Goal: Task Accomplishment & Management: Manage account settings

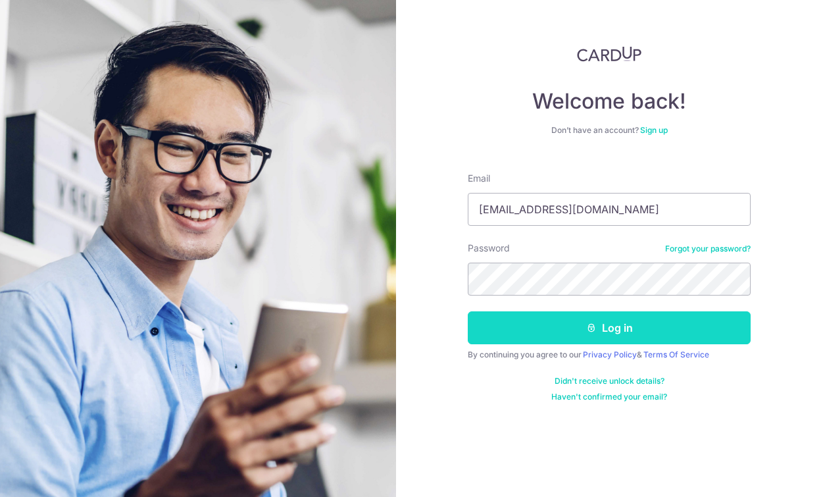
click at [544, 325] on button "Log in" at bounding box center [609, 327] width 283 height 33
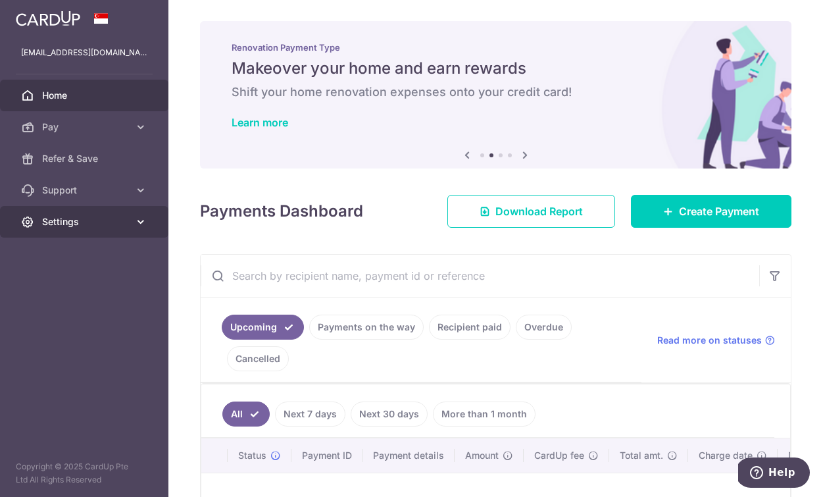
click at [70, 219] on span "Settings" at bounding box center [85, 221] width 87 height 13
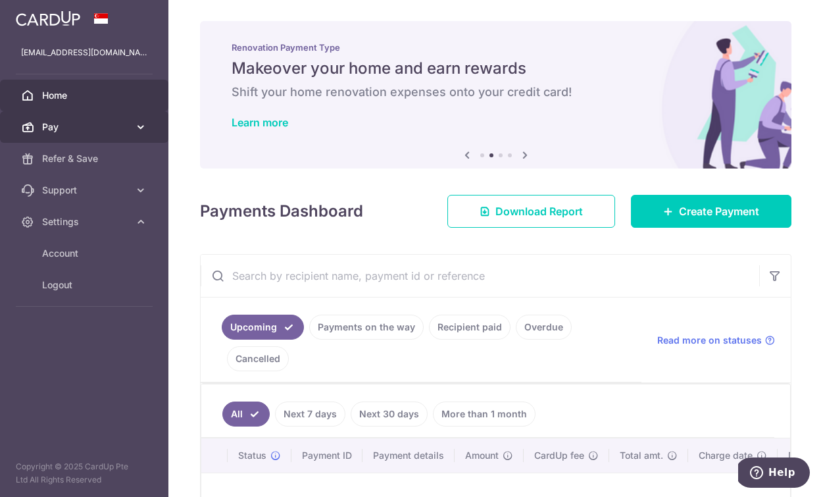
click at [76, 124] on span "Pay" at bounding box center [85, 126] width 87 height 13
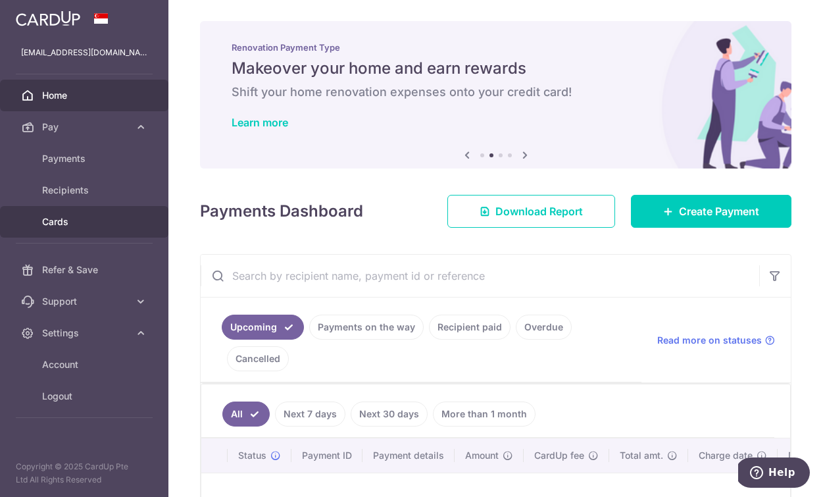
click at [70, 227] on span "Cards" at bounding box center [85, 221] width 87 height 13
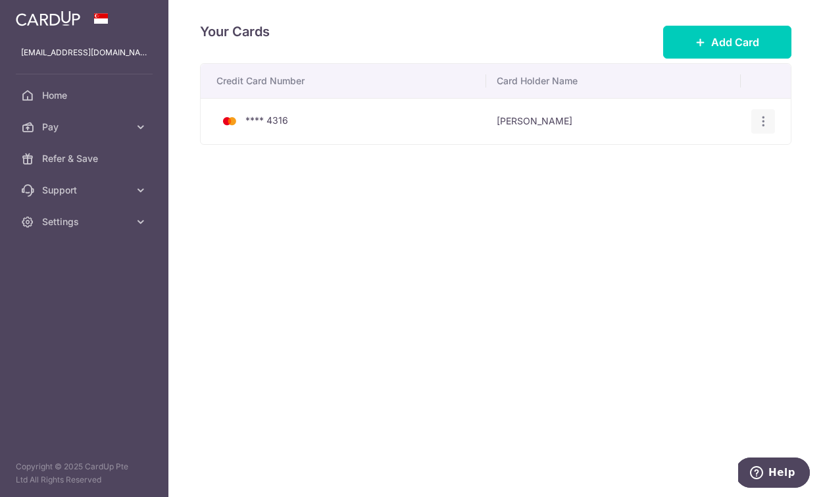
click at [752, 126] on div "View/Edit Delete" at bounding box center [763, 121] width 24 height 24
click at [764, 123] on icon "button" at bounding box center [763, 121] width 14 height 14
click at [693, 193] on span "Delete" at bounding box center [718, 190] width 89 height 16
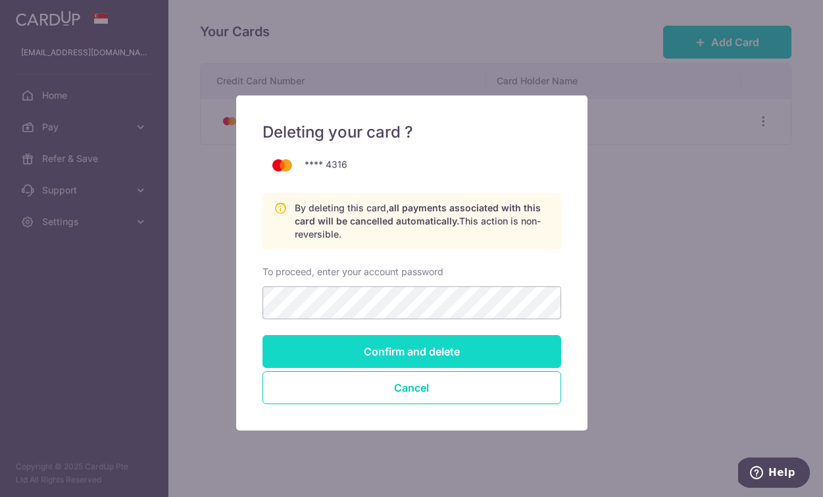
click at [493, 360] on input "Confirm and delete" at bounding box center [411, 351] width 299 height 33
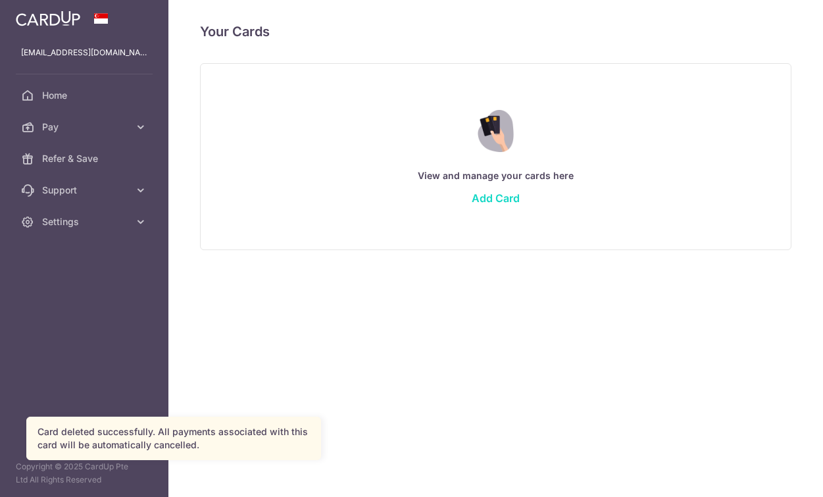
click at [507, 201] on link "Add Card" at bounding box center [496, 197] width 48 height 13
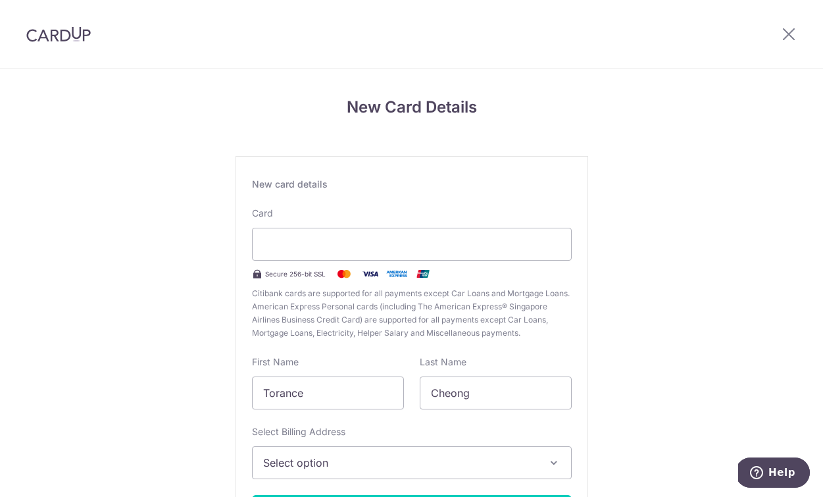
click at [682, 86] on div "New Card Details New card details Card Secure 256-bit SSL Citibank cards are su…" at bounding box center [411, 345] width 823 height 553
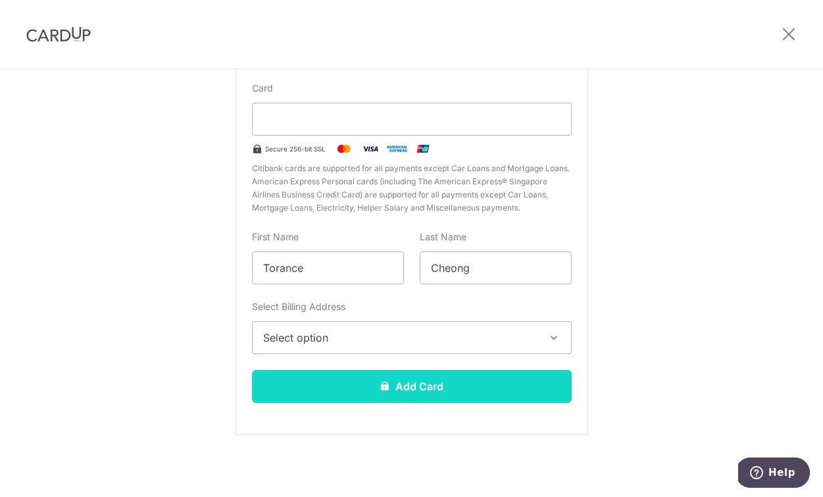
scroll to position [125, 0]
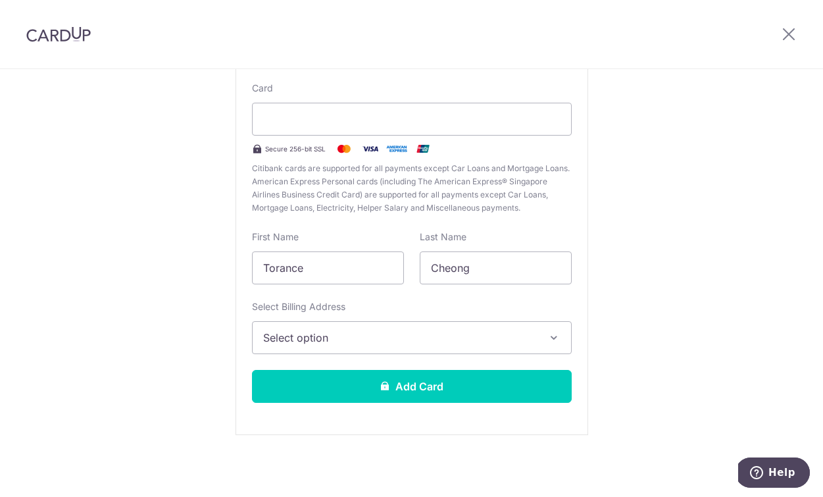
click at [339, 344] on span "Select option" at bounding box center [400, 338] width 274 height 16
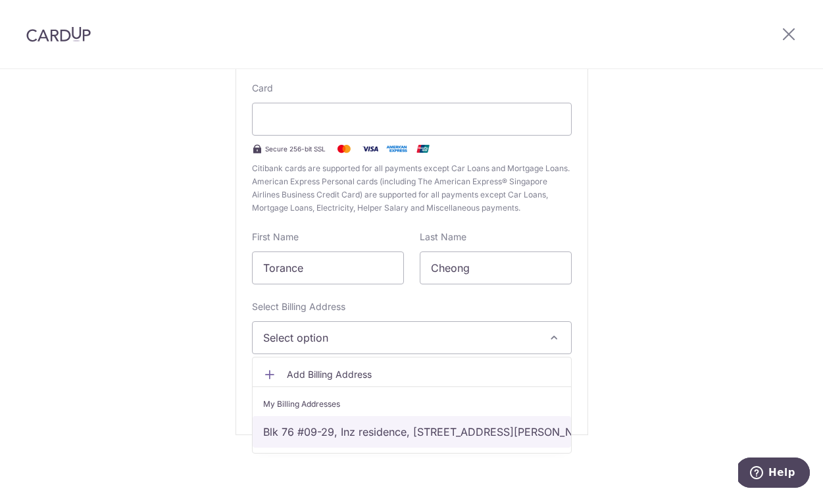
click at [338, 428] on link "Blk 76 #09-29, Inz residence, [STREET_ADDRESS][PERSON_NAME][DEMOGRAPHIC_DATA][D…" at bounding box center [412, 432] width 318 height 32
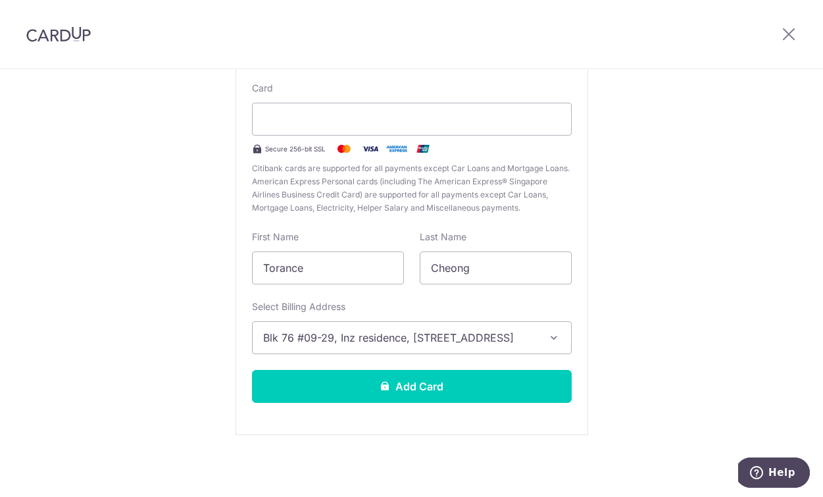
click at [150, 433] on div "New Card Details New card details Card Secure 256-bit SSL Citibank cards are su…" at bounding box center [411, 220] width 823 height 553
